Goal: Task Accomplishment & Management: Use online tool/utility

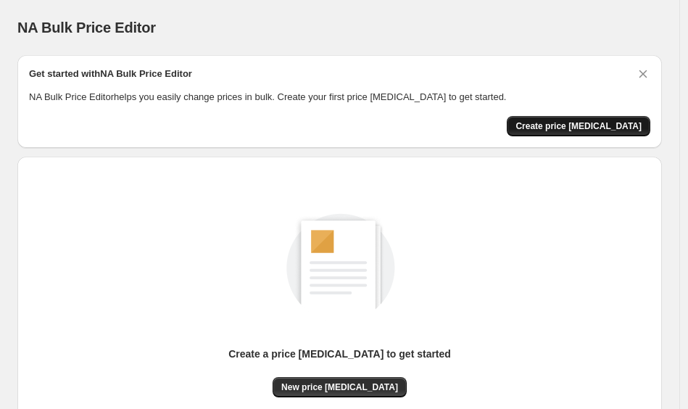
click at [585, 130] on span "Create price change job" at bounding box center [578, 126] width 126 height 12
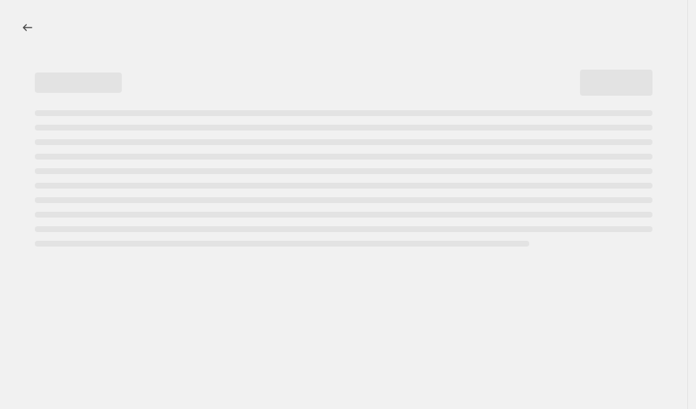
select select "percentage"
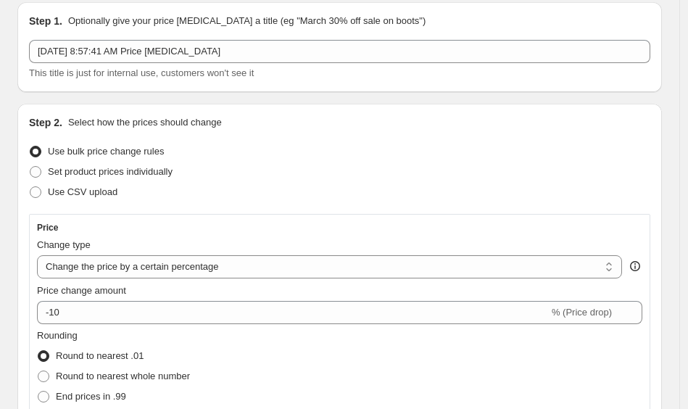
scroll to position [81, 0]
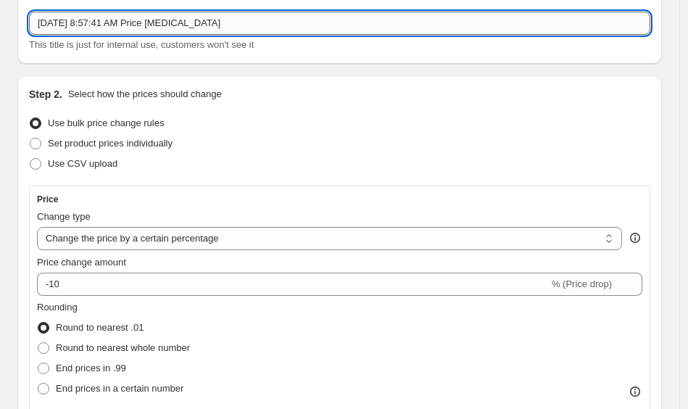
click at [237, 28] on input "Sep 7, 2025, 8:57:41 AM Price change job" at bounding box center [339, 23] width 621 height 23
click at [237, 24] on input "Sep 7, 2025, 8:57:41 AM Price change job" at bounding box center [339, 23] width 621 height 23
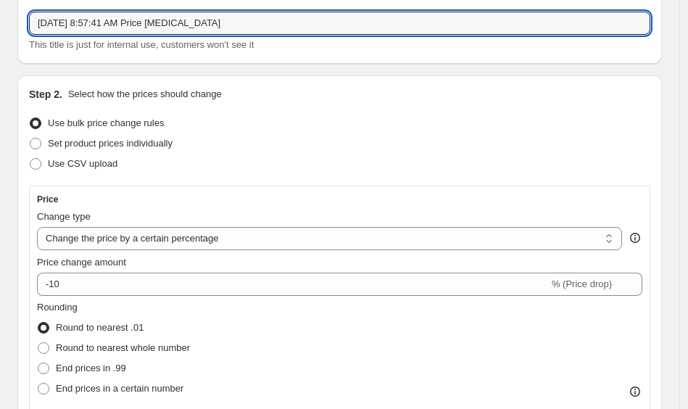
click at [267, 133] on div "Set product prices individually" at bounding box center [339, 143] width 621 height 20
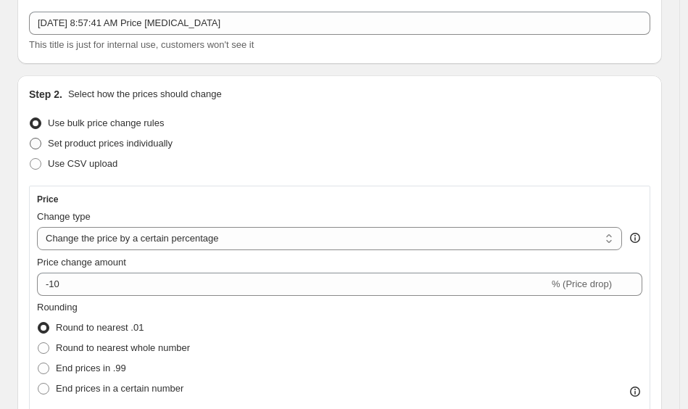
click at [158, 149] on span "Set product prices individually" at bounding box center [110, 143] width 125 height 14
click at [30, 138] on input "Set product prices individually" at bounding box center [30, 138] width 1 height 1
radio input "true"
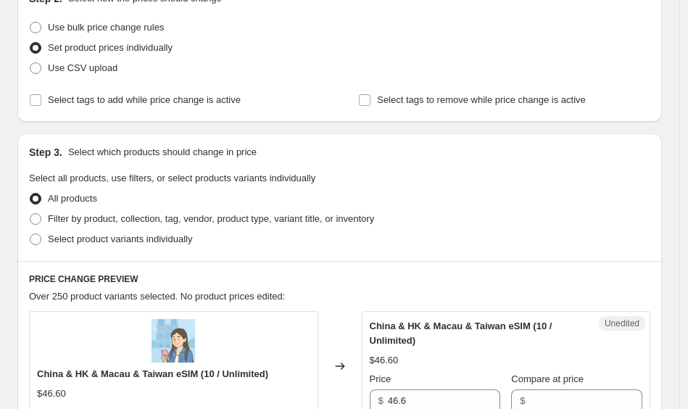
scroll to position [180, 0]
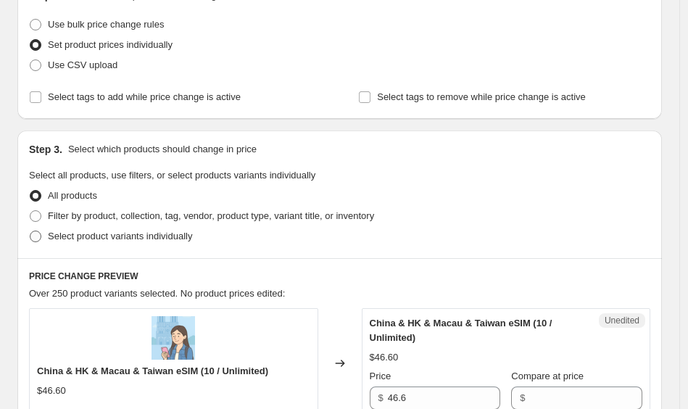
click at [62, 238] on span "Select product variants individually" at bounding box center [120, 235] width 144 height 11
click at [30, 231] on input "Select product variants individually" at bounding box center [30, 230] width 1 height 1
radio input "true"
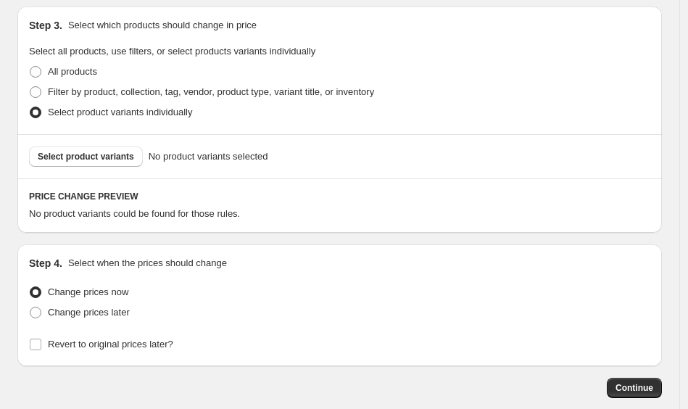
scroll to position [301, 0]
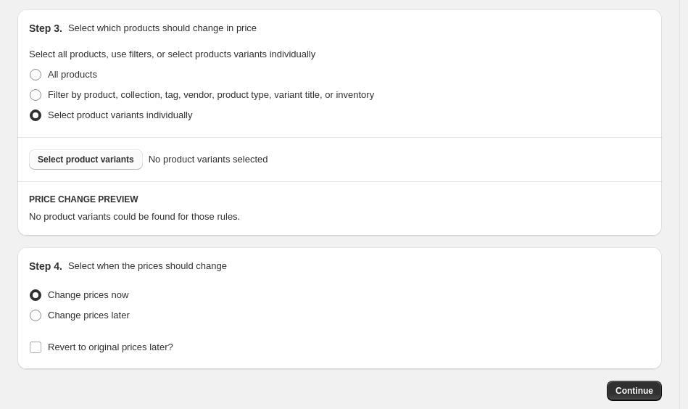
click at [113, 159] on span "Select product variants" at bounding box center [86, 160] width 96 height 12
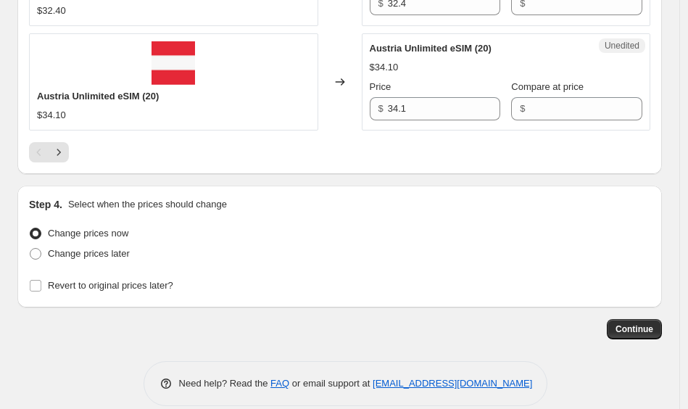
scroll to position [2505, 0]
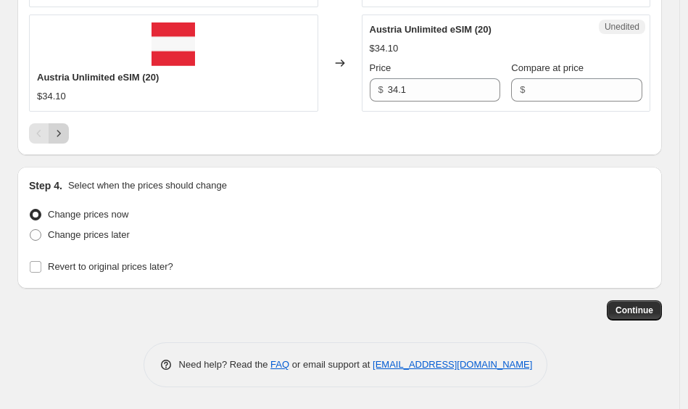
click at [59, 134] on icon "Next" at bounding box center [59, 133] width 4 height 7
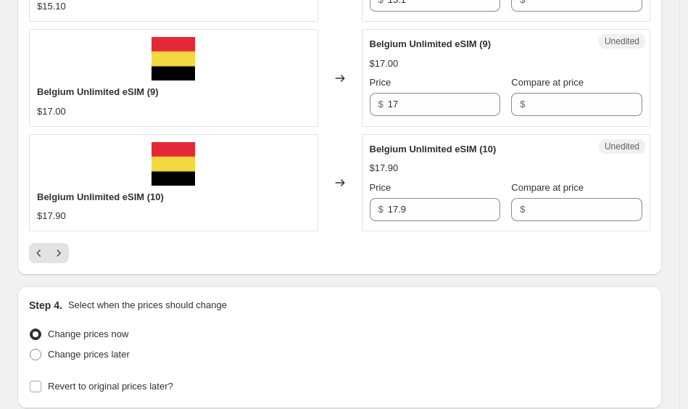
scroll to position [2389, 0]
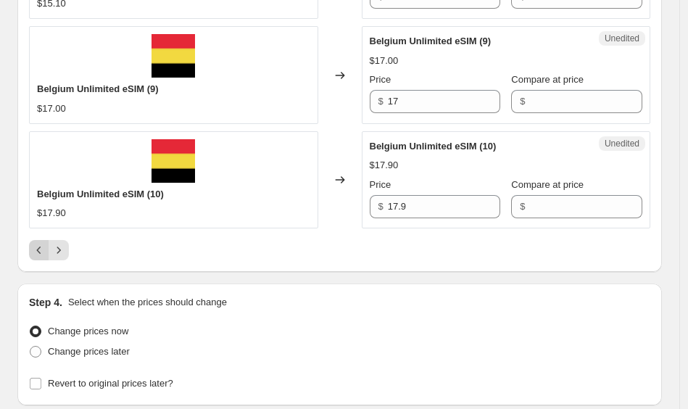
click at [40, 250] on icon "Previous" at bounding box center [39, 250] width 14 height 14
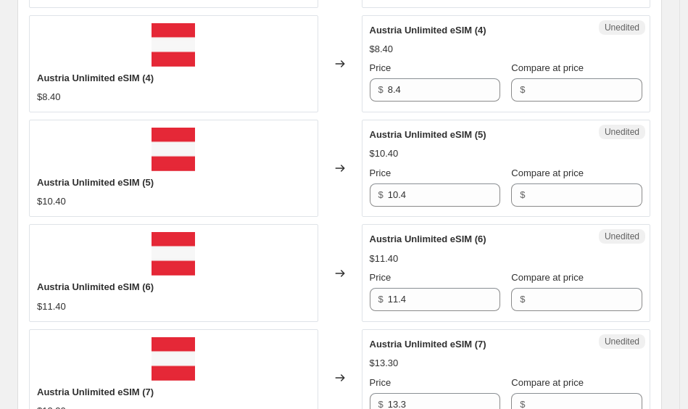
scroll to position [345, 0]
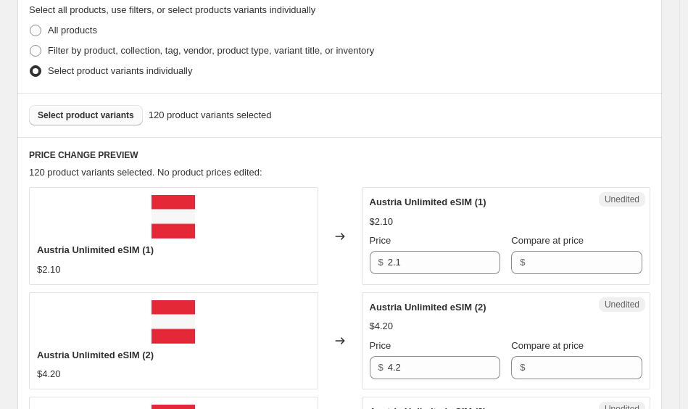
click at [117, 113] on span "Select product variants" at bounding box center [86, 115] width 96 height 12
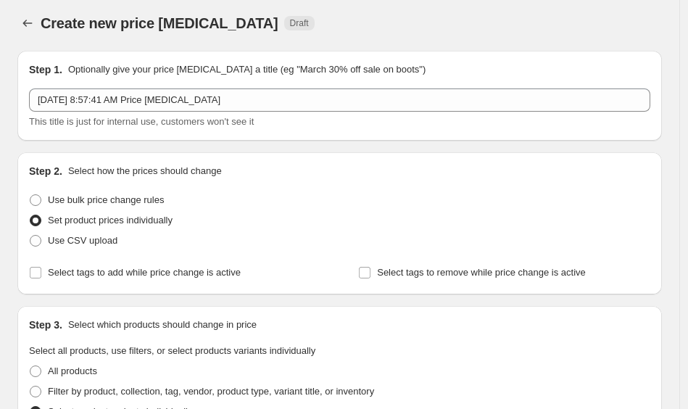
scroll to position [0, 0]
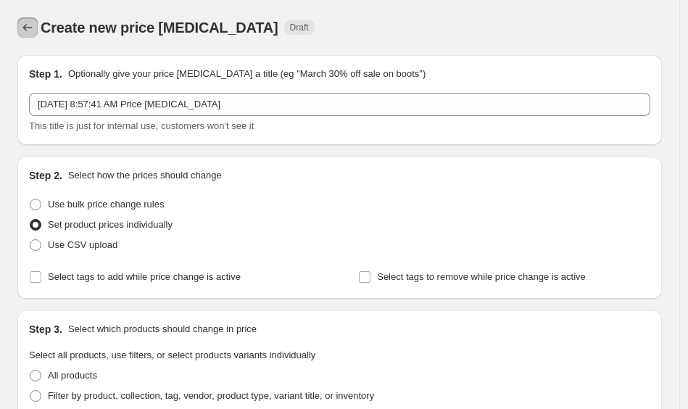
click at [28, 27] on icon "Price change jobs" at bounding box center [27, 27] width 14 height 14
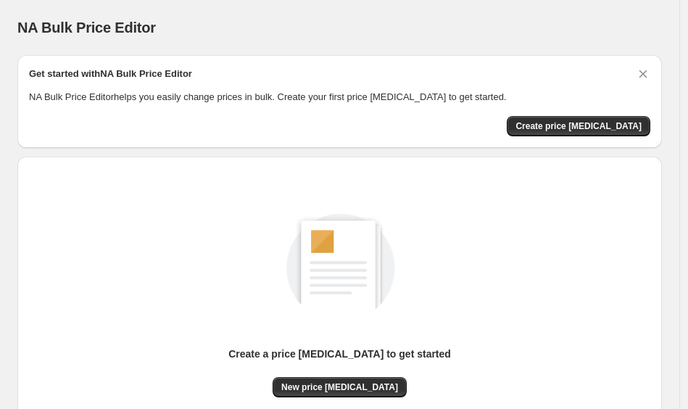
scroll to position [9, 0]
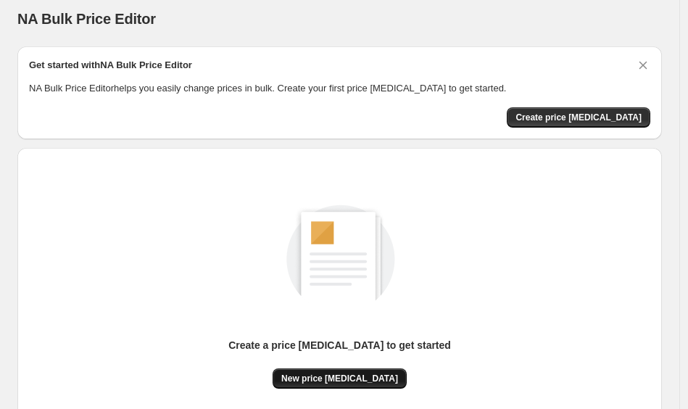
click at [340, 376] on span "New price change job" at bounding box center [339, 378] width 117 height 12
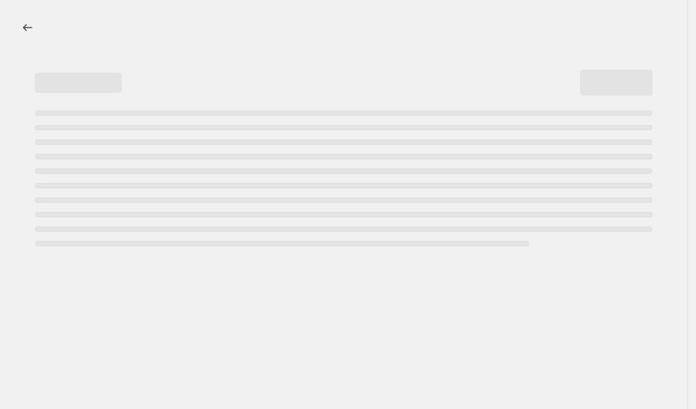
select select "percentage"
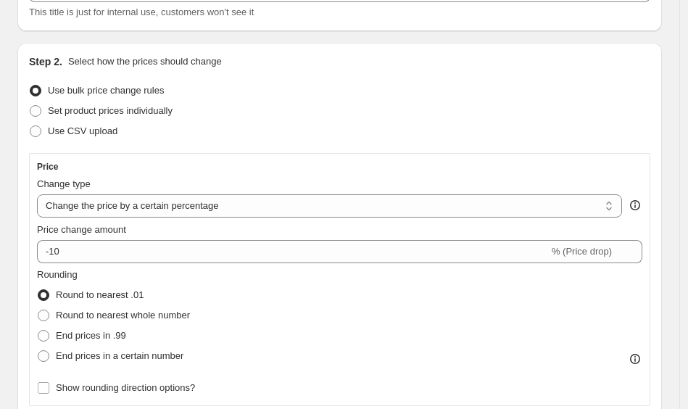
scroll to position [117, 0]
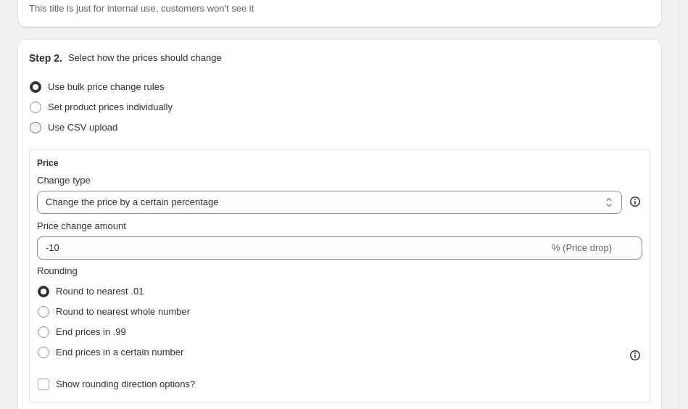
click at [110, 128] on span "Use CSV upload" at bounding box center [83, 127] width 70 height 11
click at [30, 122] on input "Use CSV upload" at bounding box center [30, 122] width 1 height 1
radio input "true"
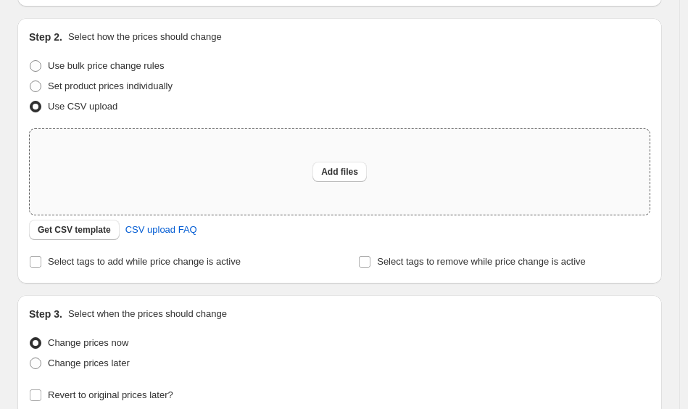
scroll to position [141, 0]
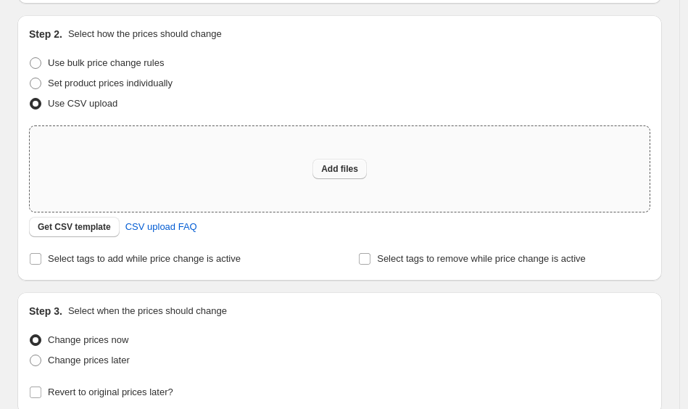
click at [333, 172] on span "Add files" at bounding box center [339, 169] width 37 height 12
type input "C:\fakepath\france_price_map.csv"
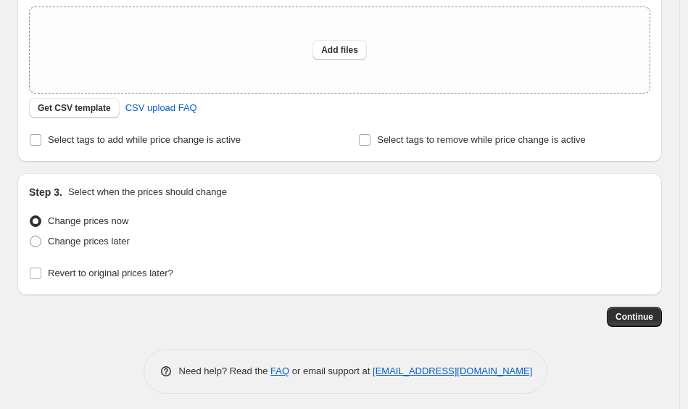
scroll to position [267, 0]
